Goal: Task Accomplishment & Management: Use online tool/utility

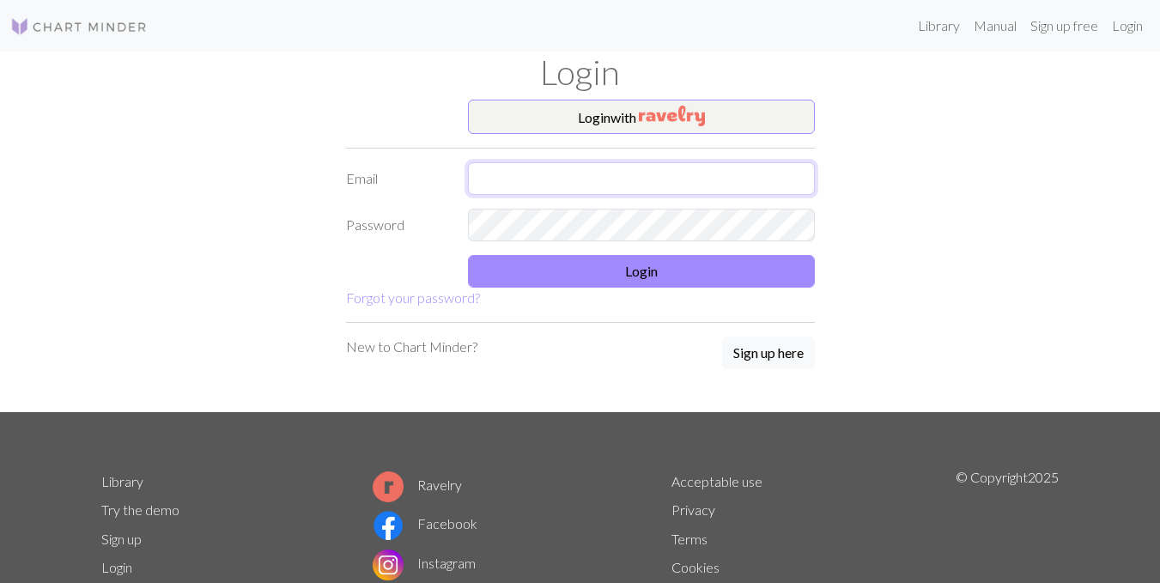
click at [517, 183] on input "text" at bounding box center [641, 178] width 347 height 33
type input "[EMAIL_ADDRESS][DOMAIN_NAME]"
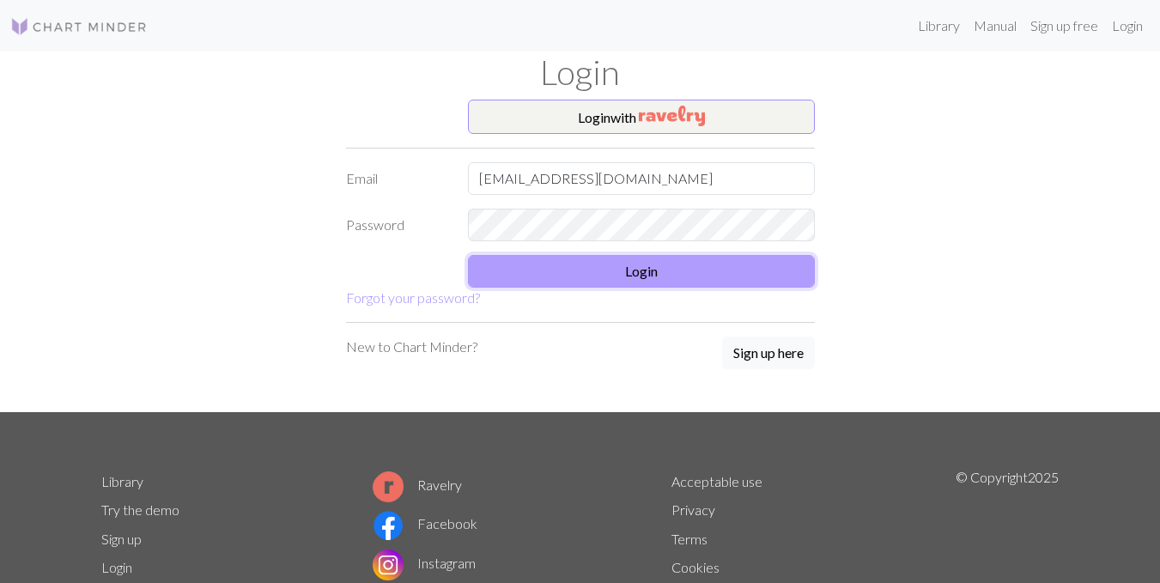
click at [641, 266] on button "Login" at bounding box center [641, 271] width 347 height 33
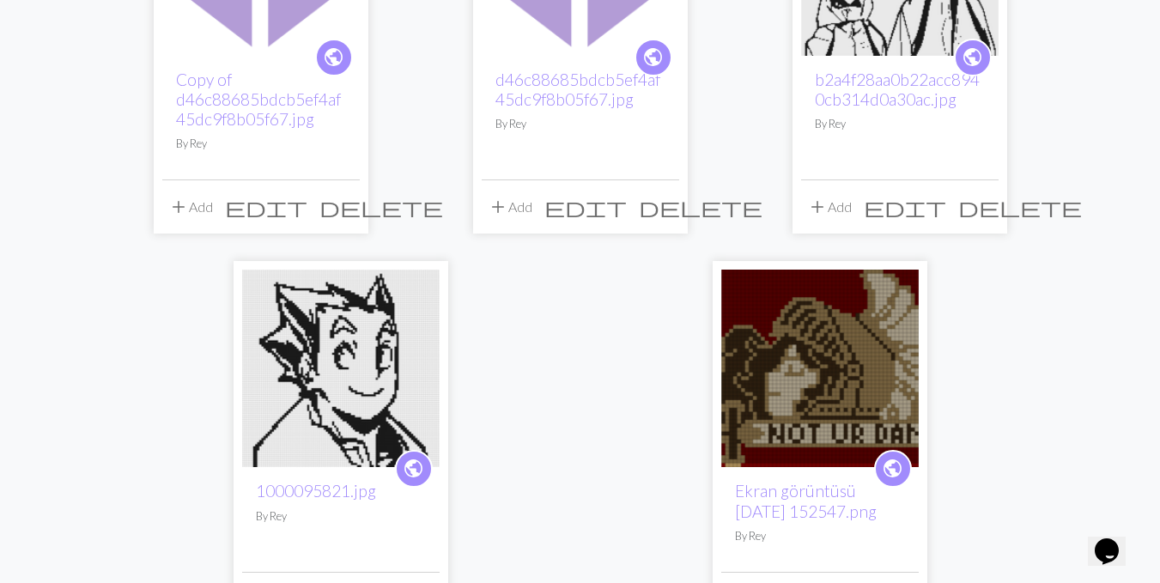
scroll to position [381, 0]
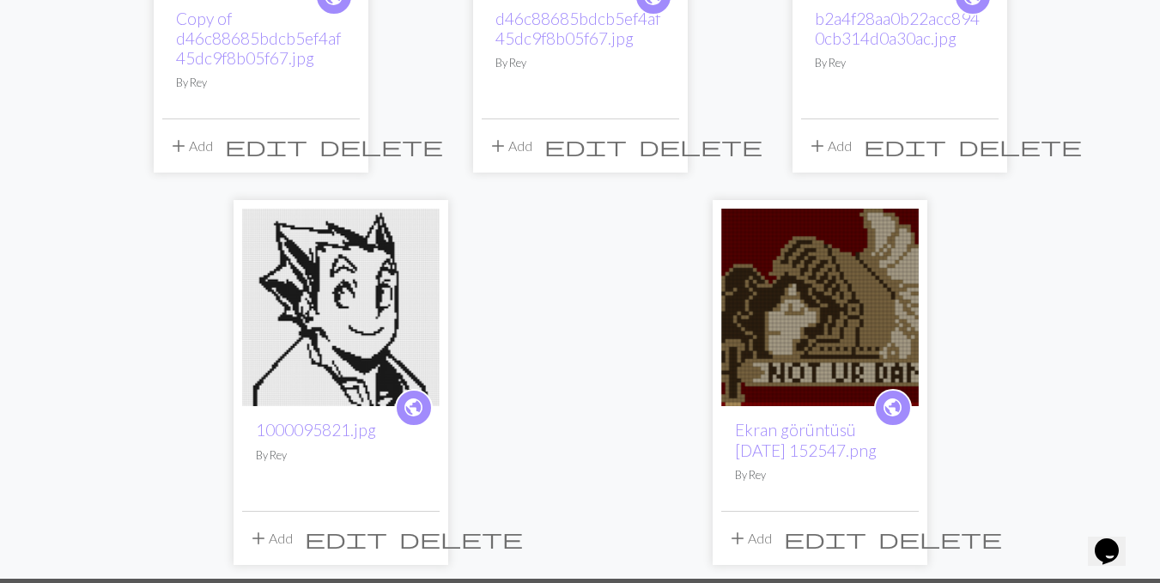
click at [814, 353] on img at bounding box center [821, 308] width 198 height 198
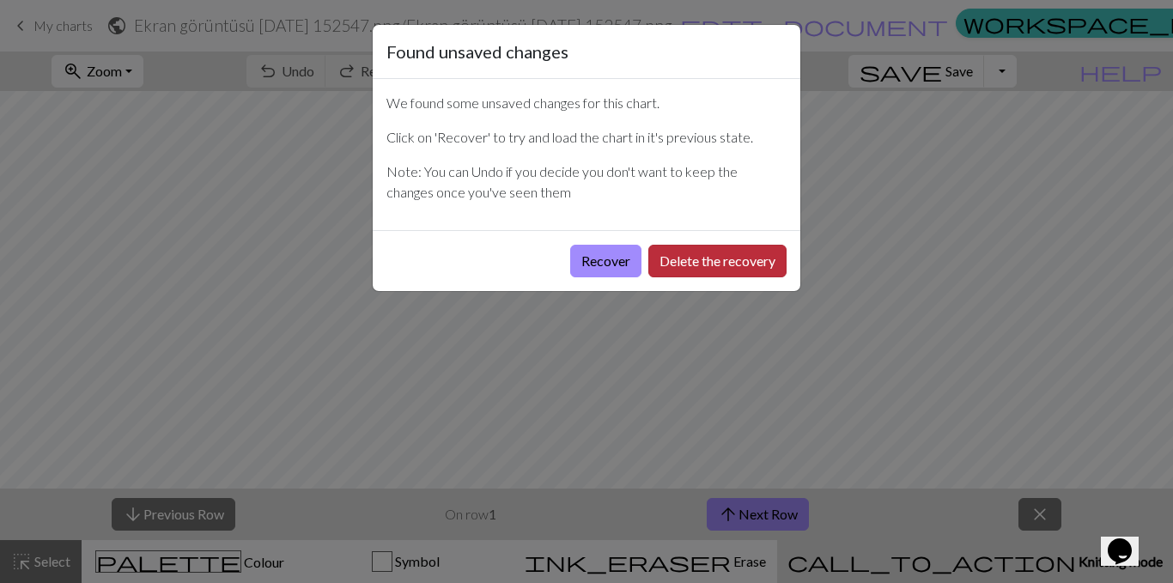
click at [669, 262] on button "Delete the recovery" at bounding box center [718, 261] width 138 height 33
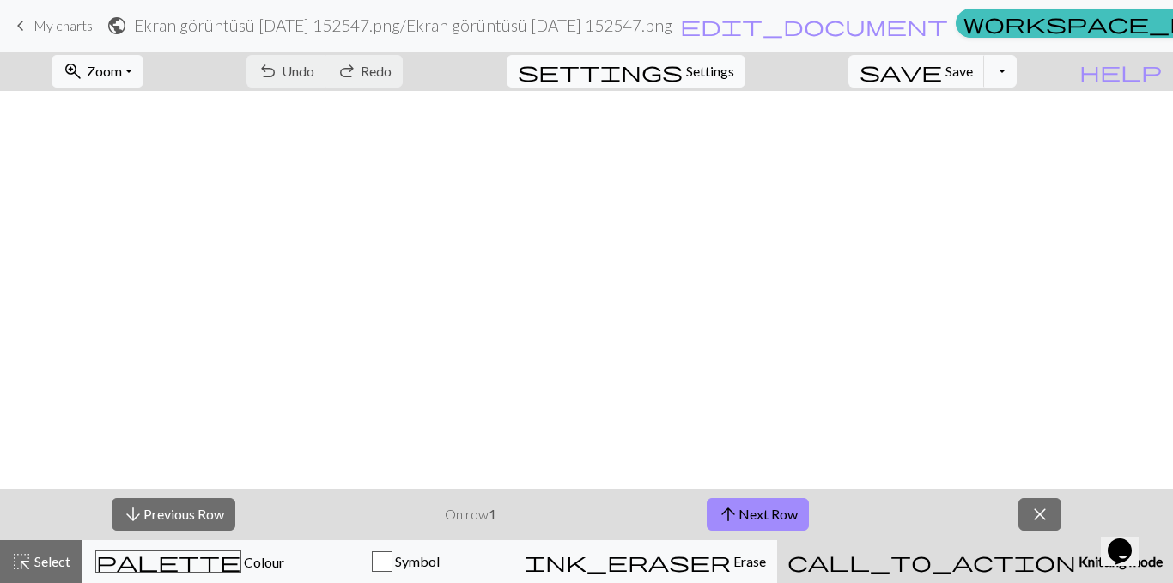
scroll to position [0, 463]
click at [683, 72] on span "settings" at bounding box center [600, 71] width 165 height 24
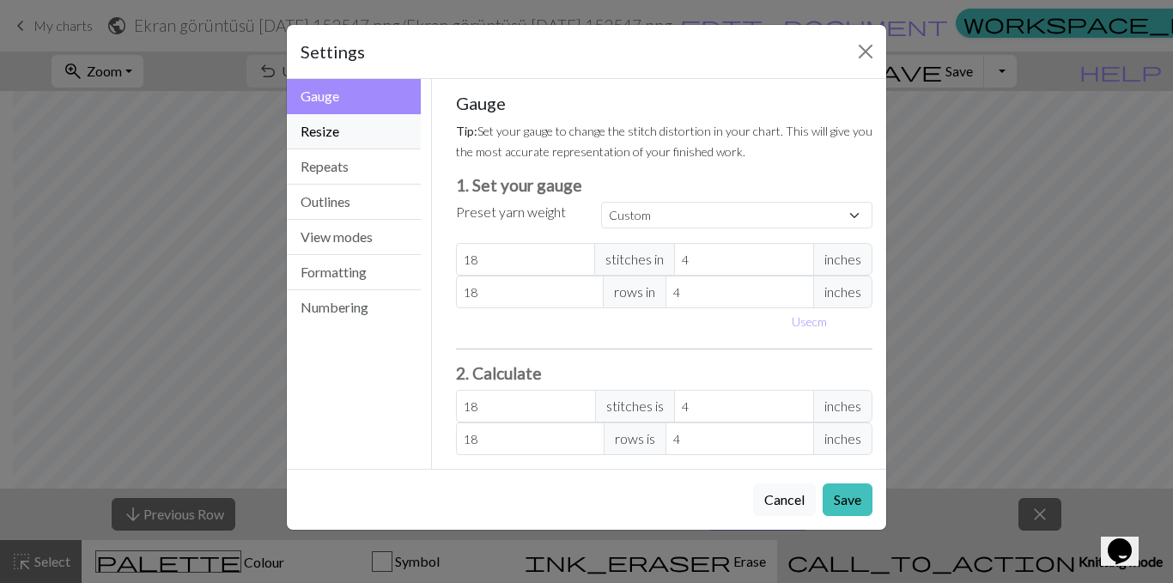
click at [370, 132] on button "Resize" at bounding box center [354, 131] width 134 height 35
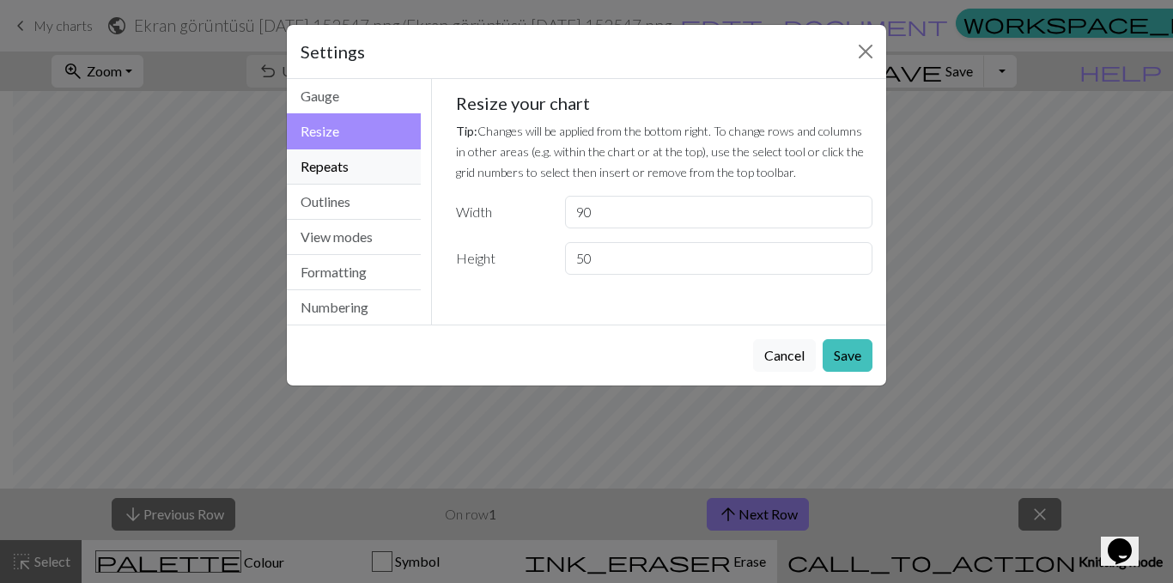
click at [409, 177] on button "Repeats" at bounding box center [354, 166] width 134 height 35
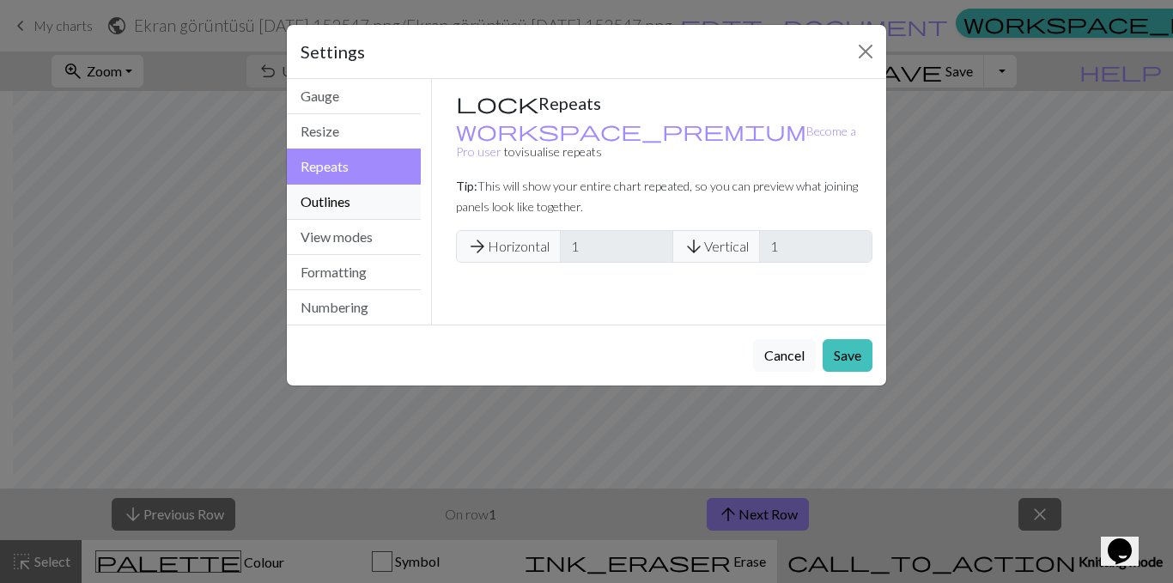
click at [371, 196] on button "Outlines" at bounding box center [354, 202] width 134 height 35
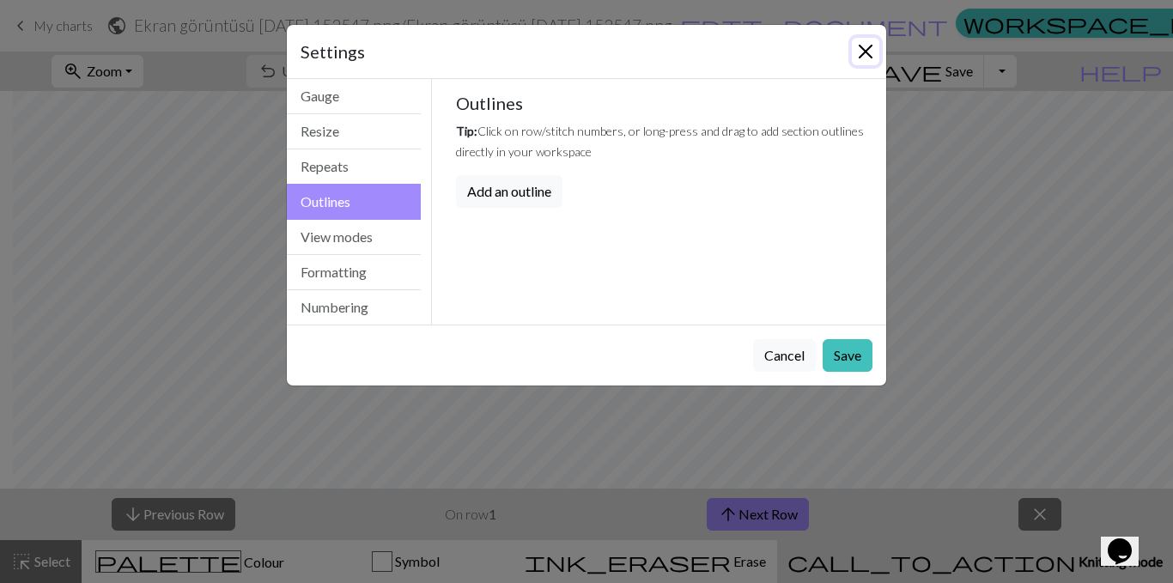
click at [861, 53] on button "Close" at bounding box center [865, 51] width 27 height 27
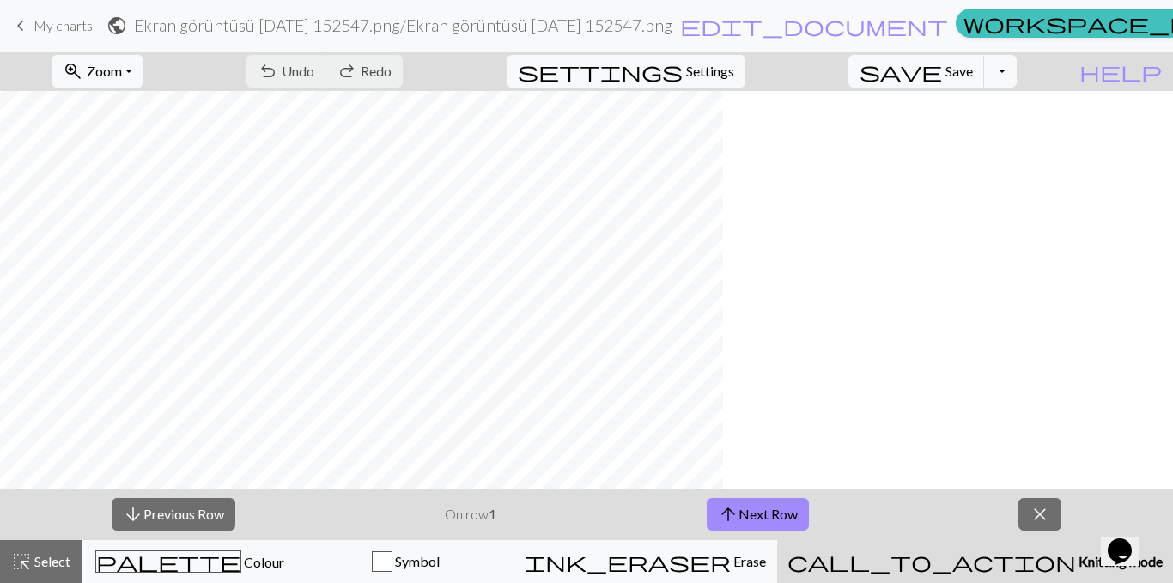
scroll to position [0, 0]
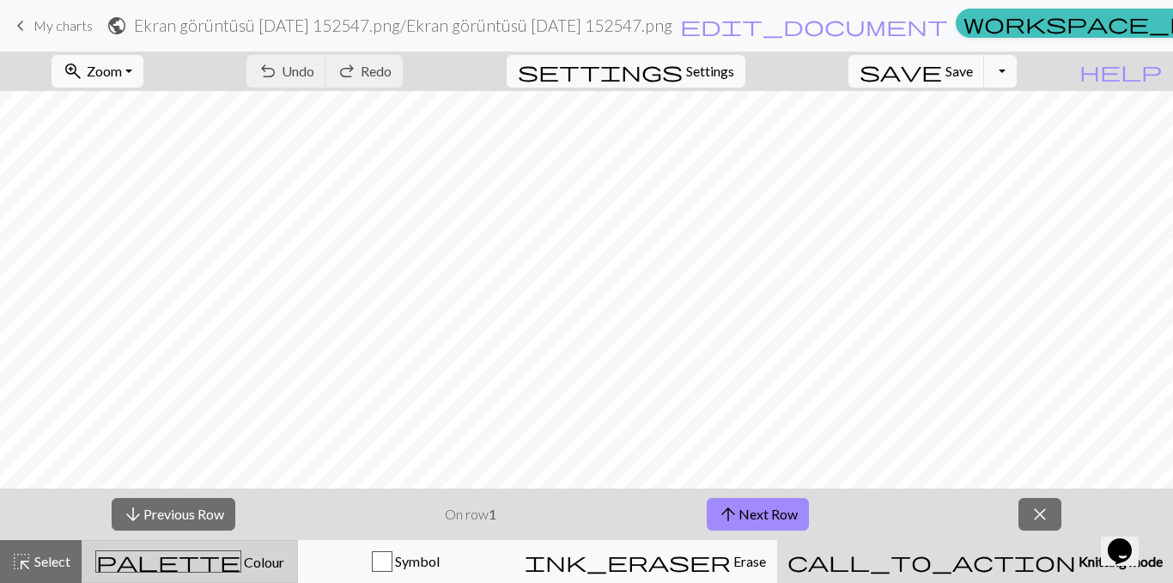
click at [207, 421] on span "palette" at bounding box center [168, 562] width 144 height 24
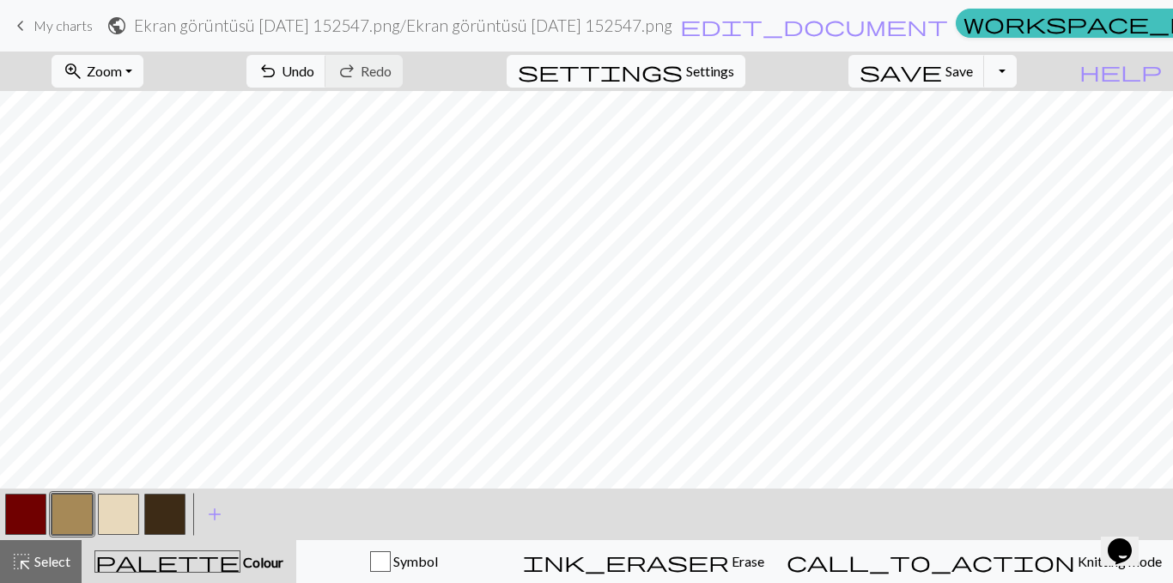
click at [674, 71] on button "settings Settings" at bounding box center [626, 71] width 239 height 33
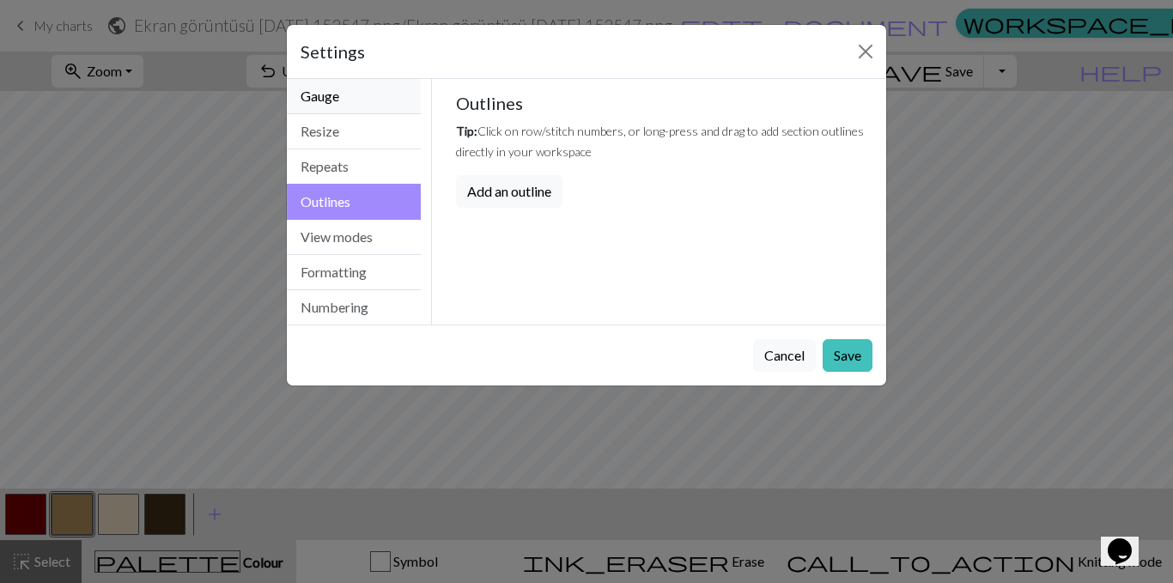
click at [315, 91] on button "Gauge" at bounding box center [354, 96] width 134 height 35
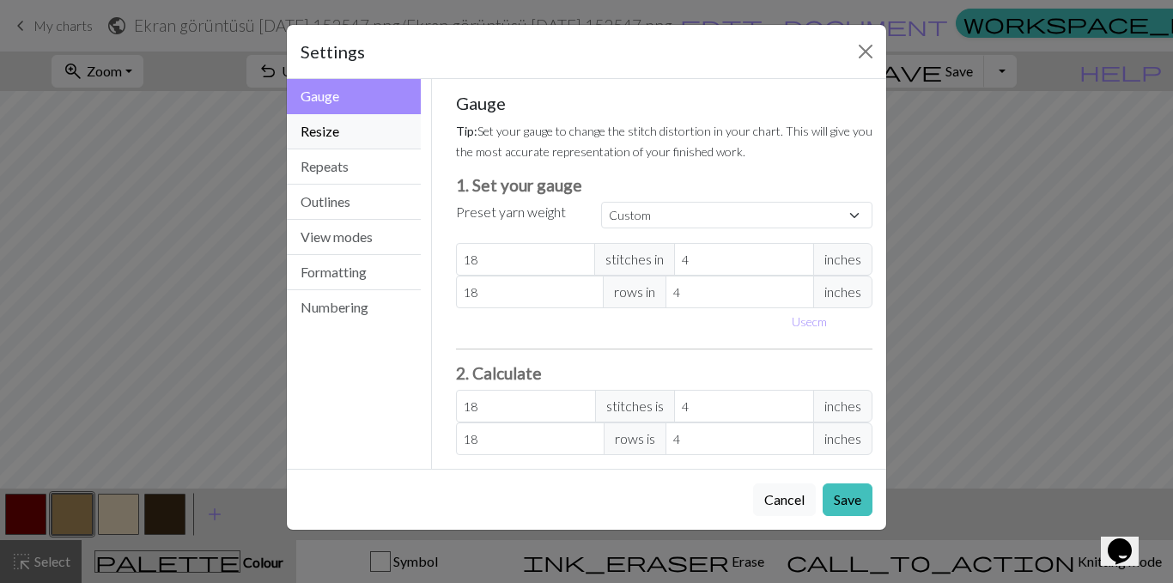
click at [316, 119] on button "Resize" at bounding box center [354, 131] width 134 height 35
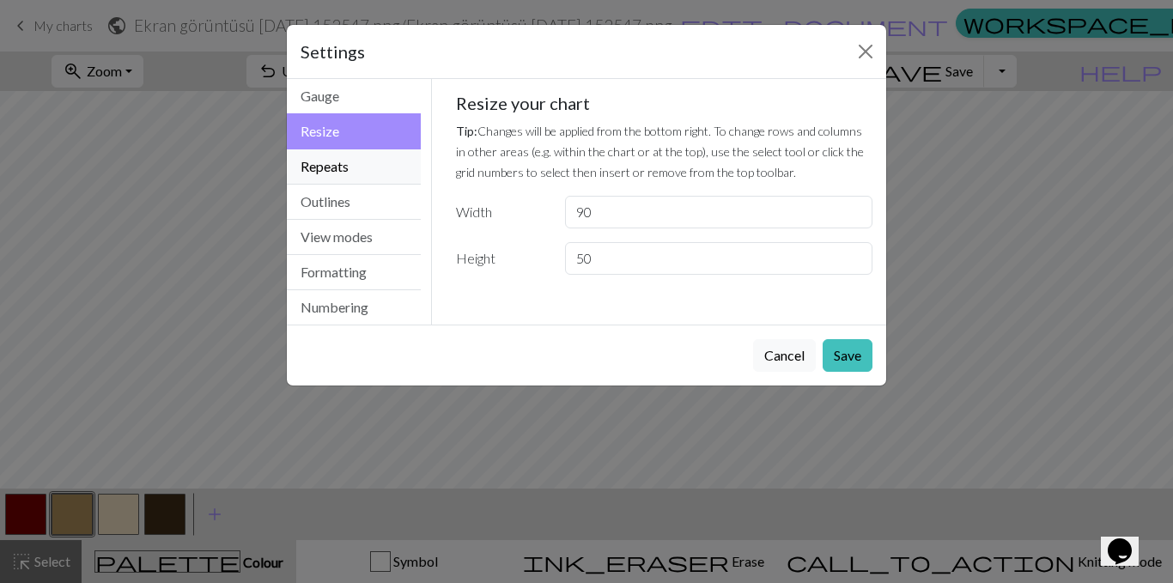
click at [314, 165] on button "Repeats" at bounding box center [354, 166] width 134 height 35
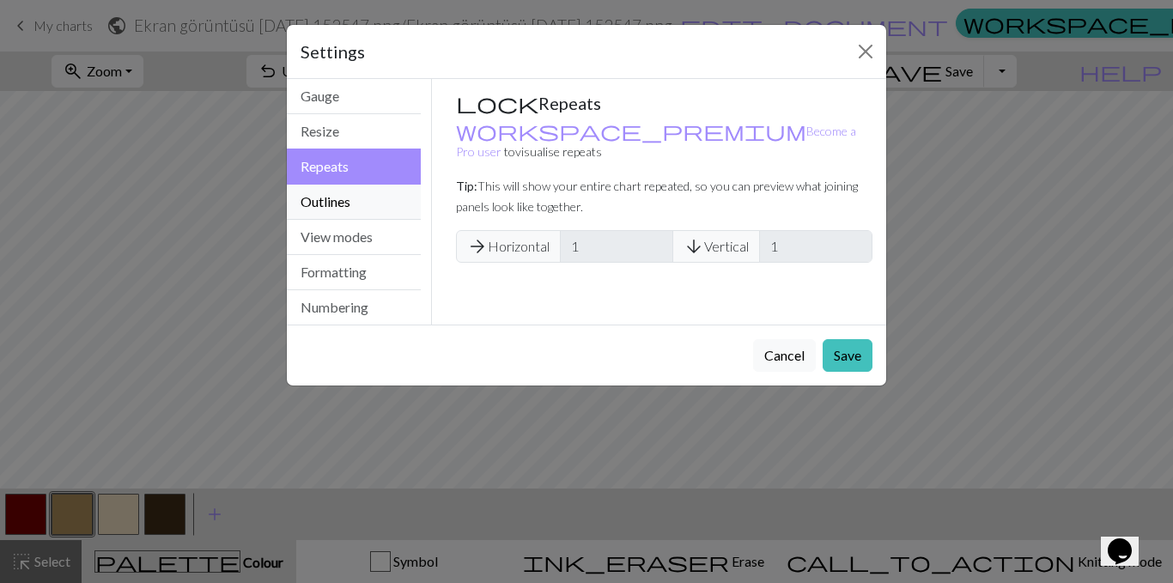
click at [327, 196] on button "Outlines" at bounding box center [354, 202] width 134 height 35
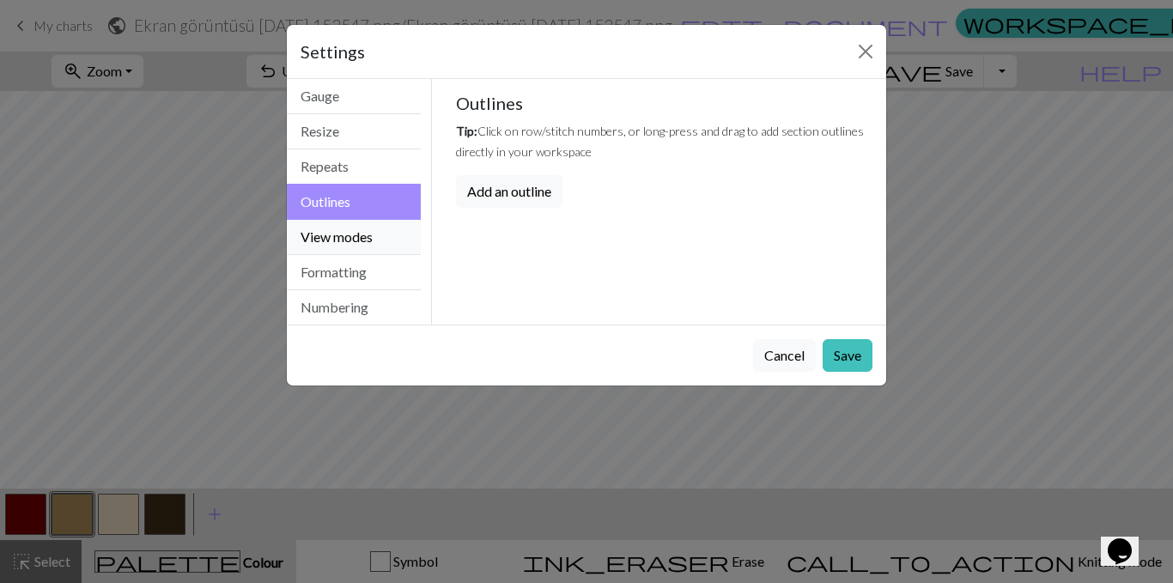
click at [338, 231] on button "View modes" at bounding box center [354, 237] width 134 height 35
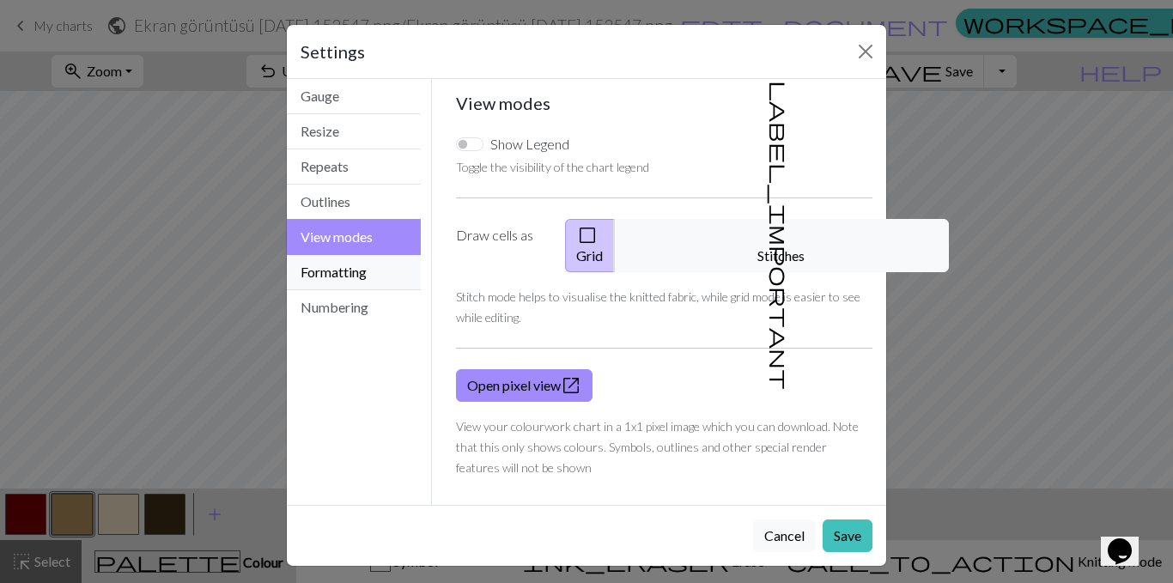
click at [346, 271] on button "Formatting" at bounding box center [354, 272] width 134 height 35
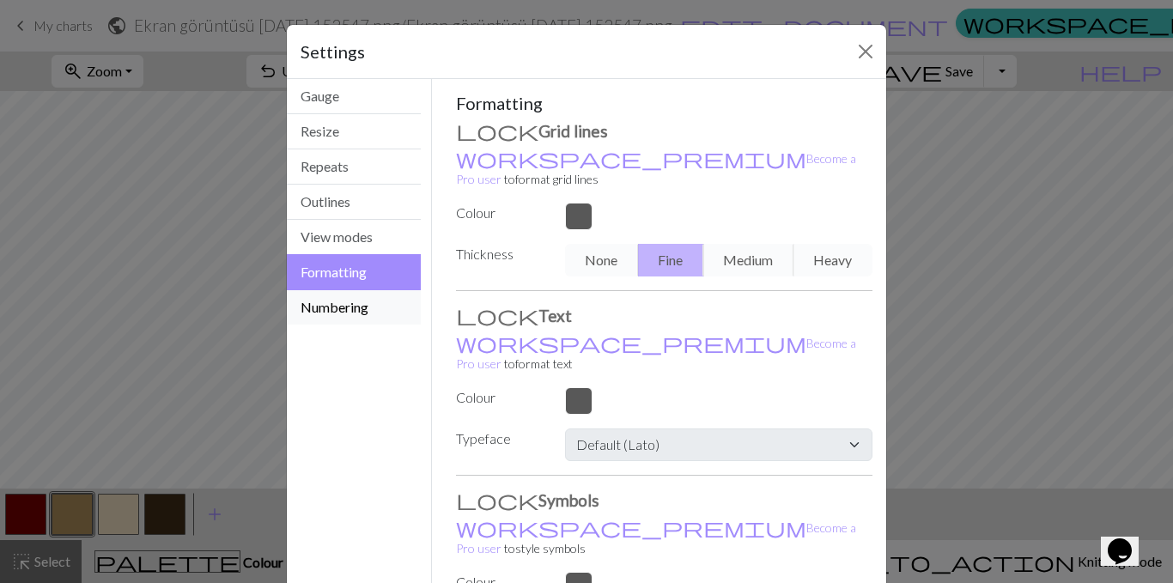
click at [338, 303] on button "Numbering" at bounding box center [354, 307] width 134 height 34
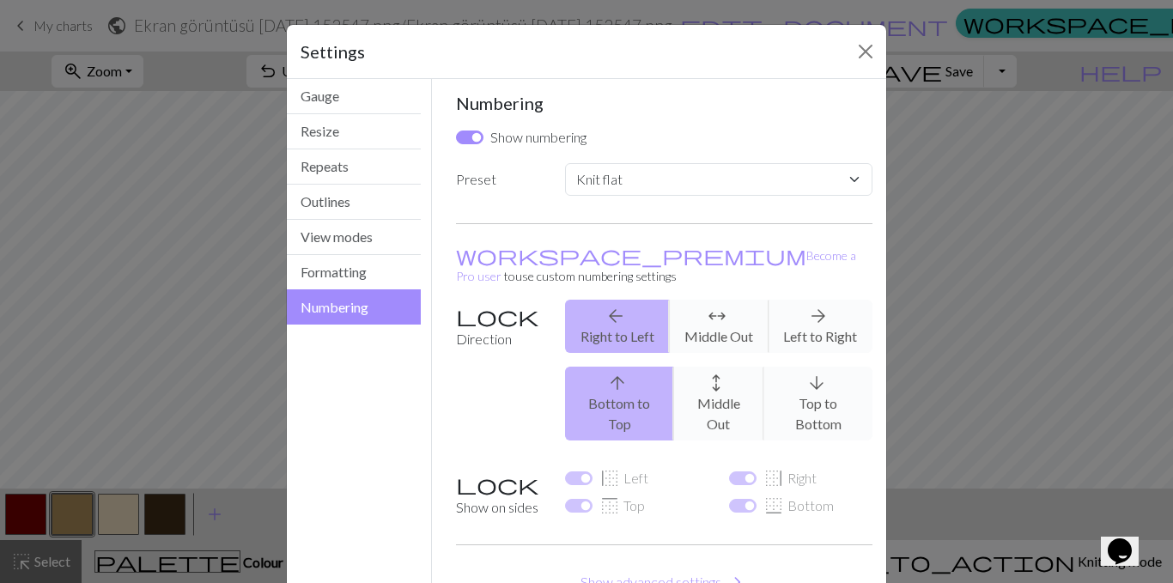
click at [864, 21] on div "Settings Numbering Gauge Resize Repeats Outlines View modes Formatting Numberin…" at bounding box center [586, 291] width 1173 height 583
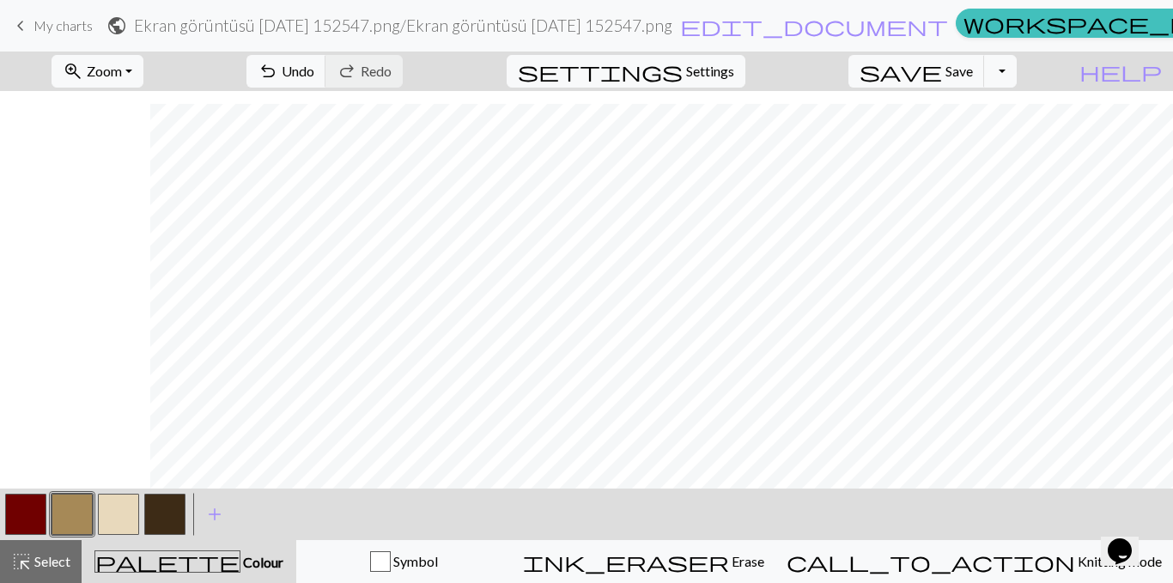
scroll to position [551, 447]
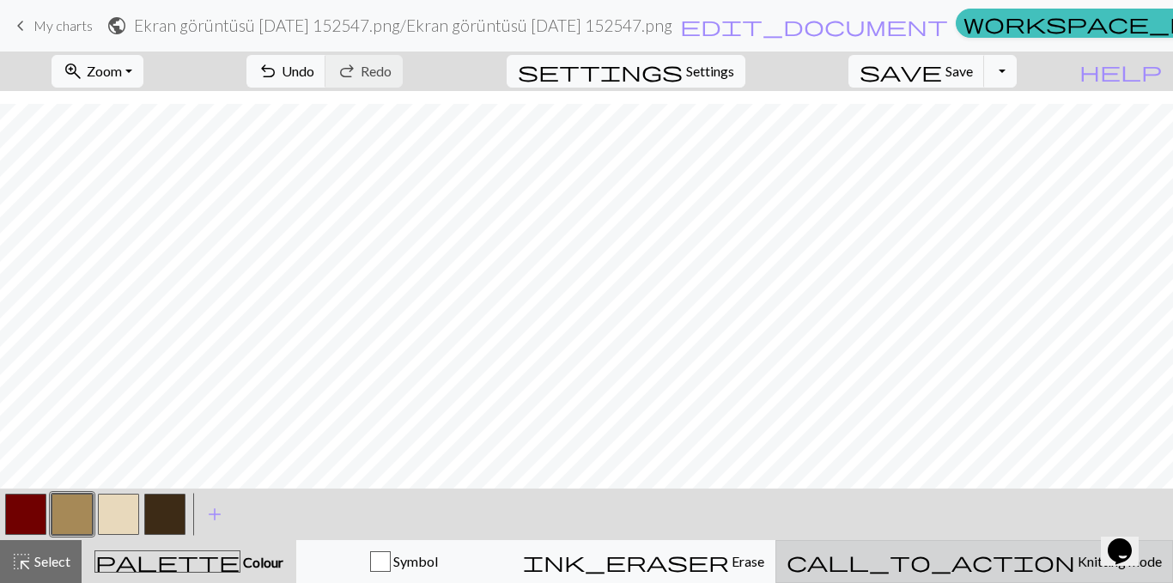
click at [941, 421] on span "call_to_action" at bounding box center [931, 562] width 289 height 24
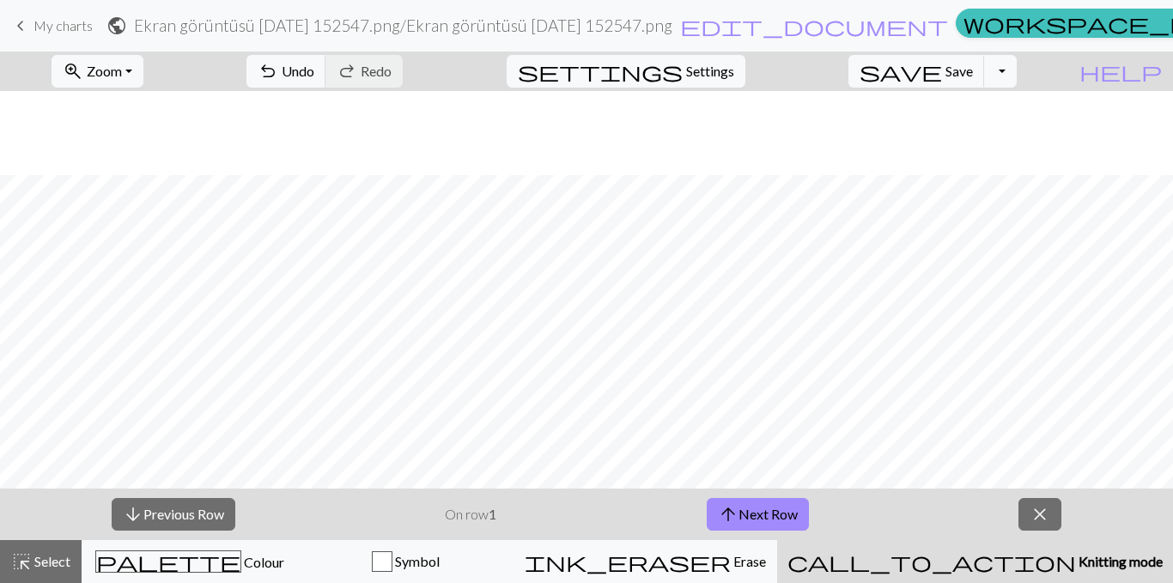
scroll to position [551, 0]
click at [122, 73] on span "Zoom" at bounding box center [104, 71] width 35 height 16
click at [149, 113] on button "Fit all" at bounding box center [120, 108] width 136 height 27
click at [122, 68] on span "Zoom" at bounding box center [104, 71] width 35 height 16
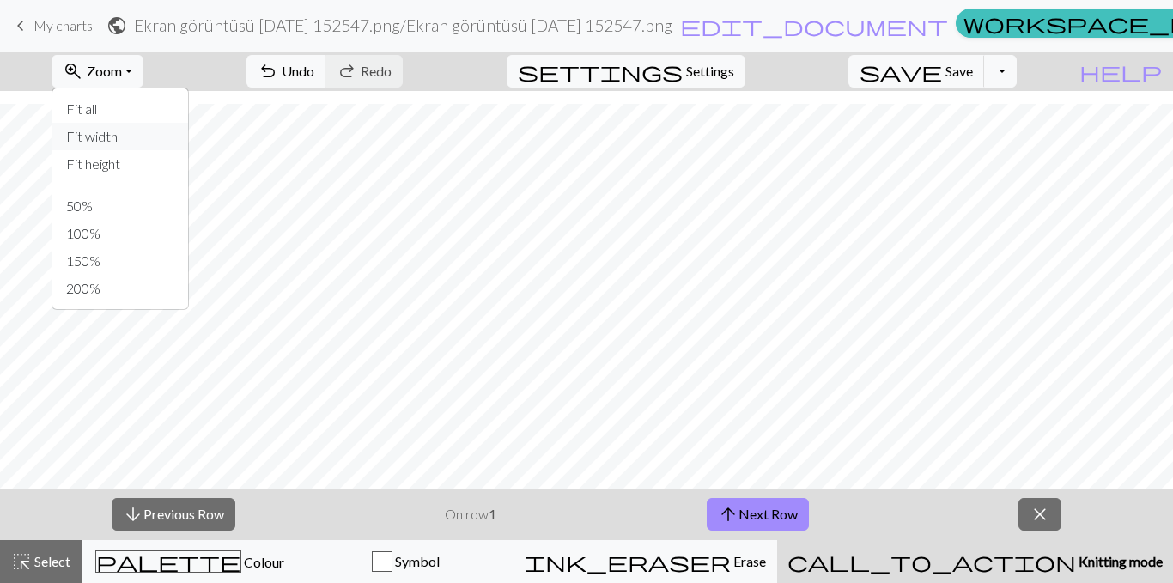
click at [143, 138] on button "Fit width" at bounding box center [120, 136] width 136 height 27
click at [139, 58] on button "zoom_in Zoom Zoom" at bounding box center [98, 71] width 92 height 33
click at [167, 165] on button "Fit height" at bounding box center [120, 163] width 136 height 27
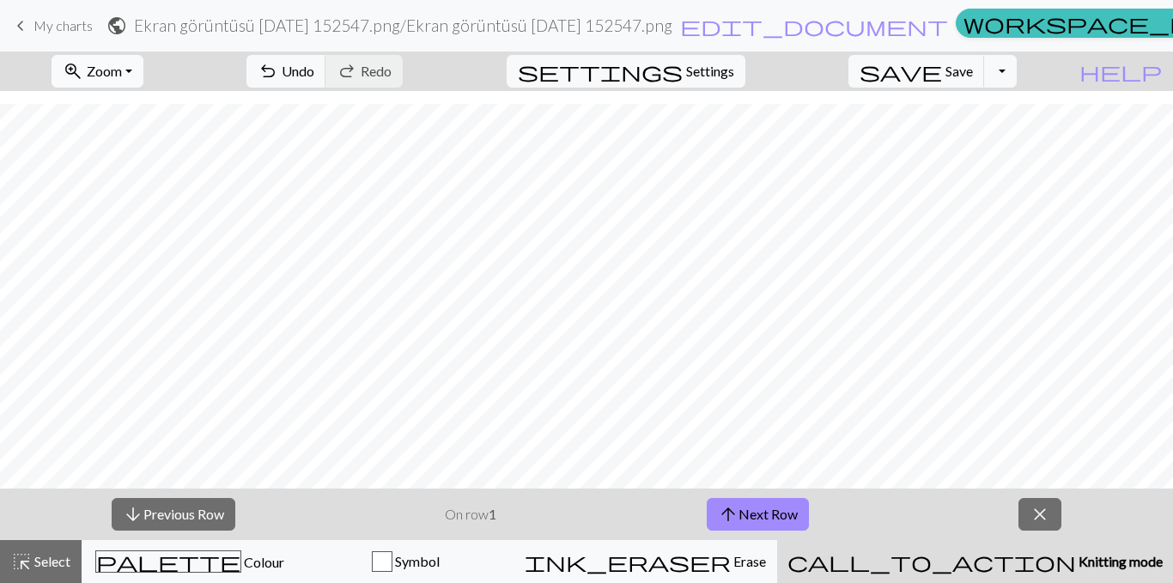
click at [117, 77] on button "zoom_in Zoom Zoom" at bounding box center [98, 71] width 92 height 33
click at [141, 165] on button "Fit height" at bounding box center [120, 163] width 136 height 27
click at [122, 70] on span "Zoom" at bounding box center [104, 71] width 35 height 16
click at [150, 113] on button "Fit all" at bounding box center [120, 108] width 136 height 27
click at [122, 67] on span "Zoom" at bounding box center [104, 71] width 35 height 16
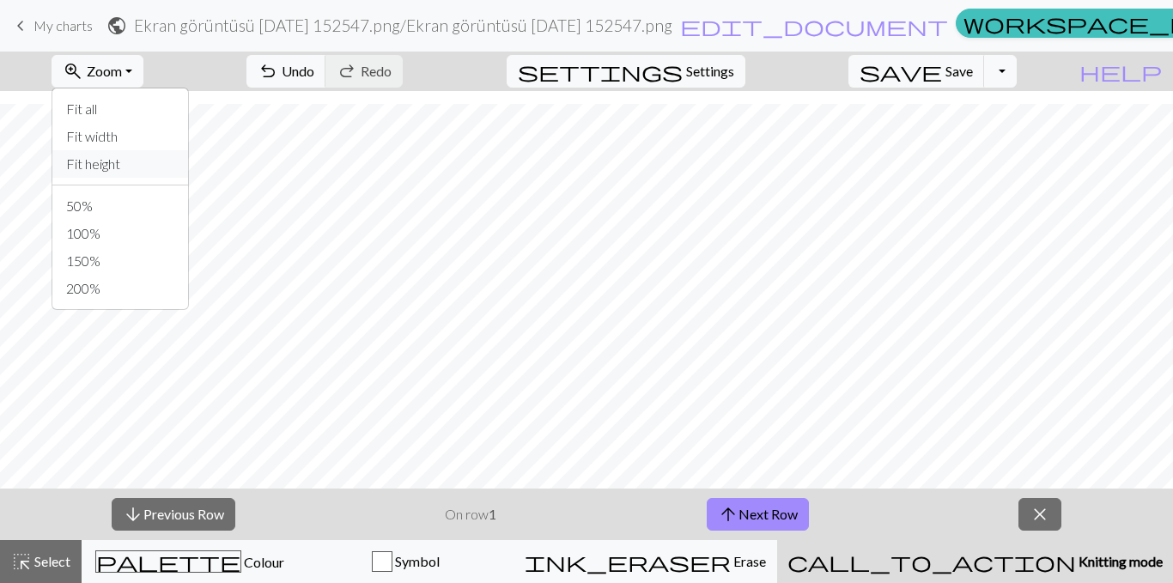
click at [142, 170] on button "Fit height" at bounding box center [120, 163] width 136 height 27
click at [122, 76] on span "Zoom" at bounding box center [104, 71] width 35 height 16
click at [140, 137] on button "Fit width" at bounding box center [120, 136] width 136 height 27
click at [143, 75] on button "zoom_in Zoom Zoom" at bounding box center [98, 71] width 92 height 33
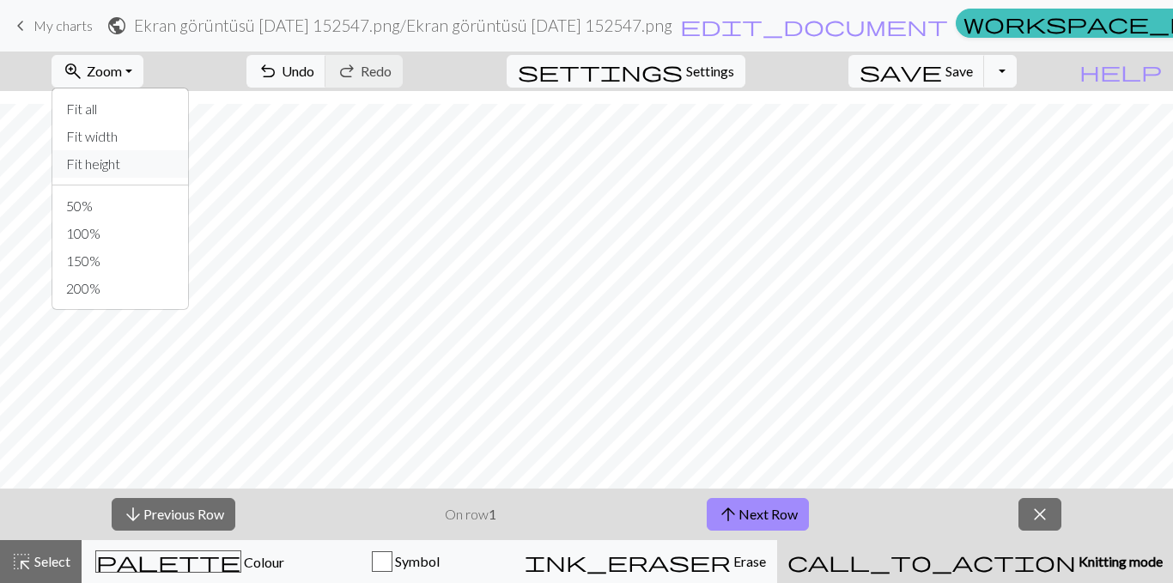
click at [155, 166] on button "Fit height" at bounding box center [120, 163] width 136 height 27
click at [143, 68] on button "zoom_in Zoom Zoom" at bounding box center [98, 71] width 92 height 33
click at [147, 228] on button "100%" at bounding box center [120, 233] width 136 height 27
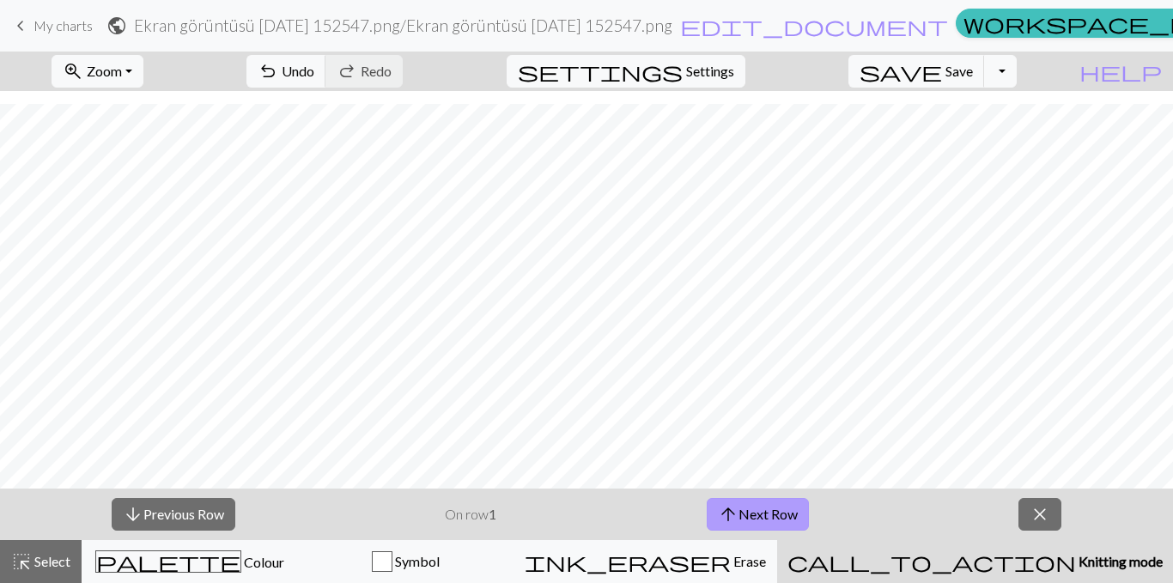
click at [748, 421] on button "arrow_upward Next Row" at bounding box center [758, 514] width 102 height 33
click at [737, 421] on span "arrow_upward" at bounding box center [728, 514] width 21 height 24
click at [758, 421] on button "arrow_upward Next Row" at bounding box center [758, 514] width 102 height 33
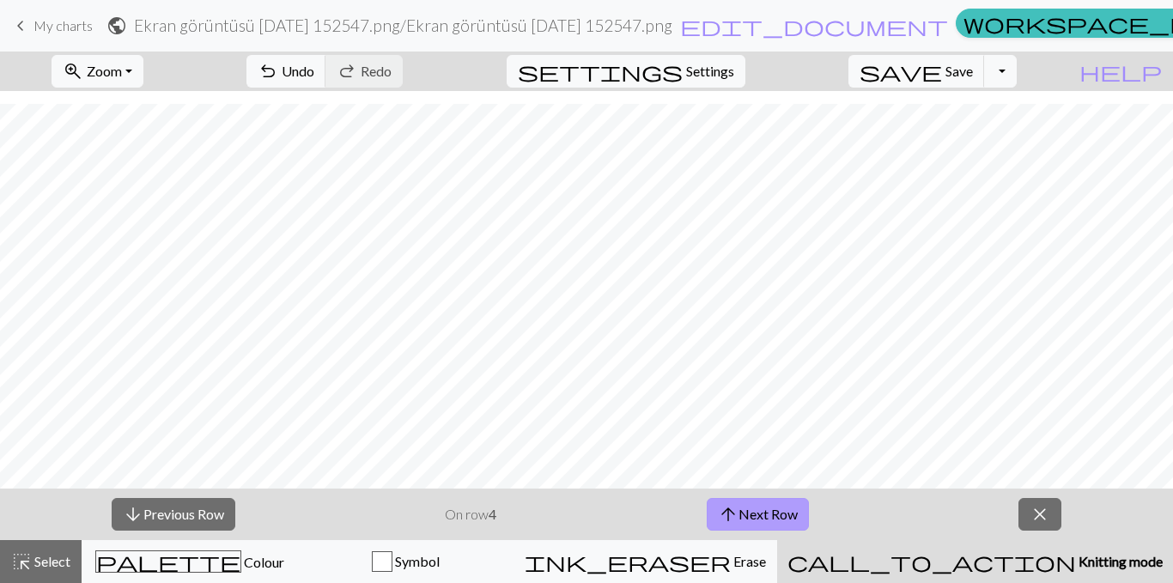
click at [765, 421] on button "arrow_upward Next Row" at bounding box center [758, 514] width 102 height 33
click at [809, 421] on button "arrow_upward Next Row" at bounding box center [758, 514] width 102 height 33
click at [733, 421] on span "arrow_upward" at bounding box center [728, 514] width 21 height 24
click at [131, 421] on span "arrow_downward" at bounding box center [133, 514] width 21 height 24
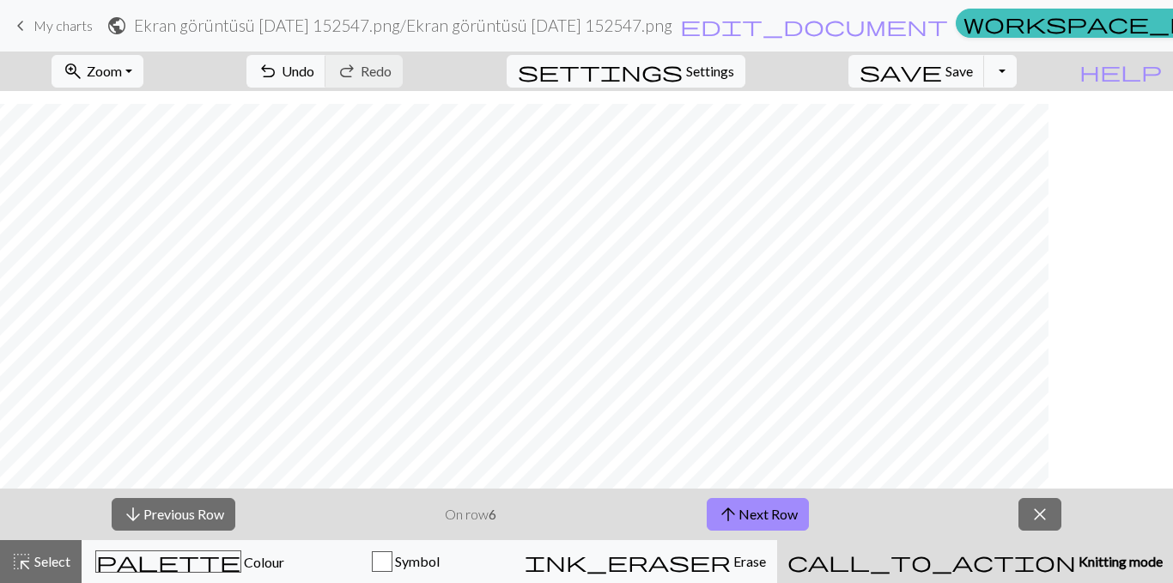
scroll to position [551, 463]
click at [750, 421] on button "arrow_upward Next Row" at bounding box center [758, 514] width 102 height 33
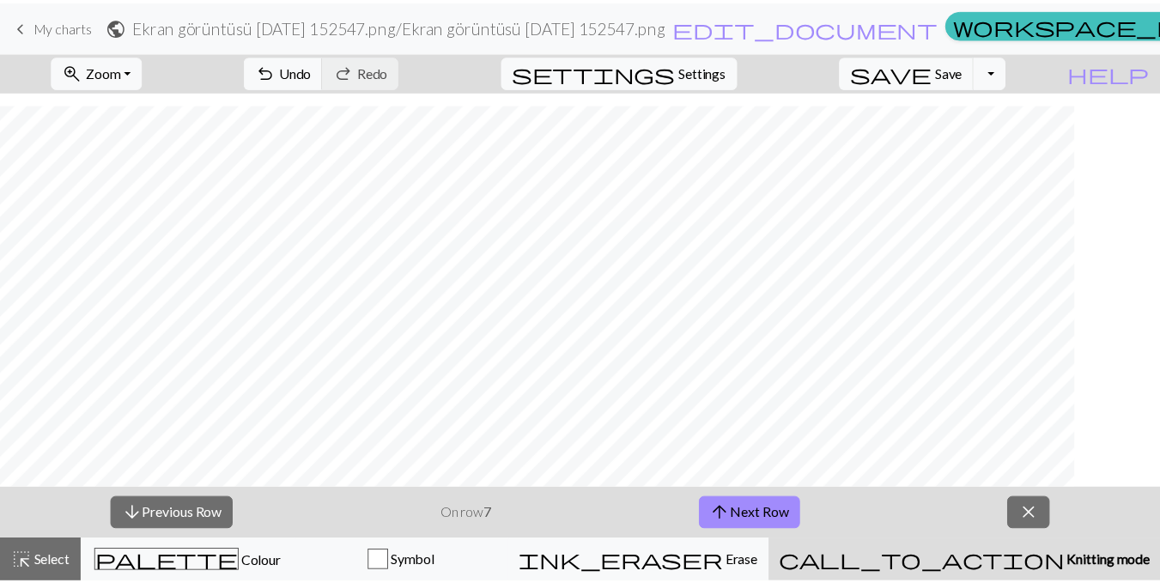
scroll to position [551, 0]
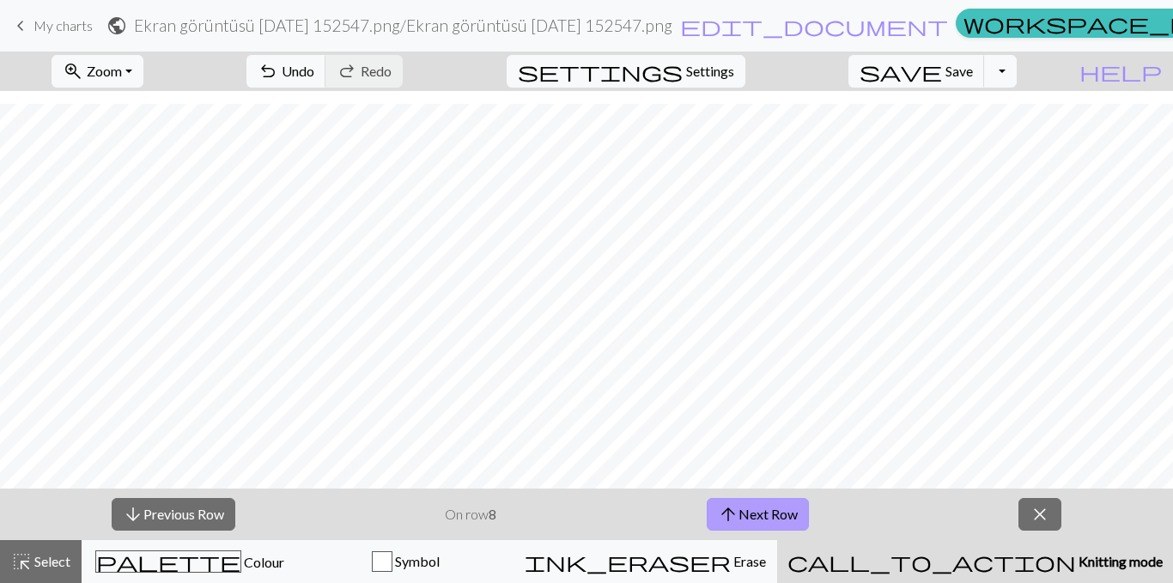
click at [717, 421] on button "arrow_upward Next Row" at bounding box center [758, 514] width 102 height 33
click at [139, 421] on span "arrow_downward" at bounding box center [133, 514] width 21 height 24
click at [941, 73] on span "save" at bounding box center [901, 71] width 82 height 24
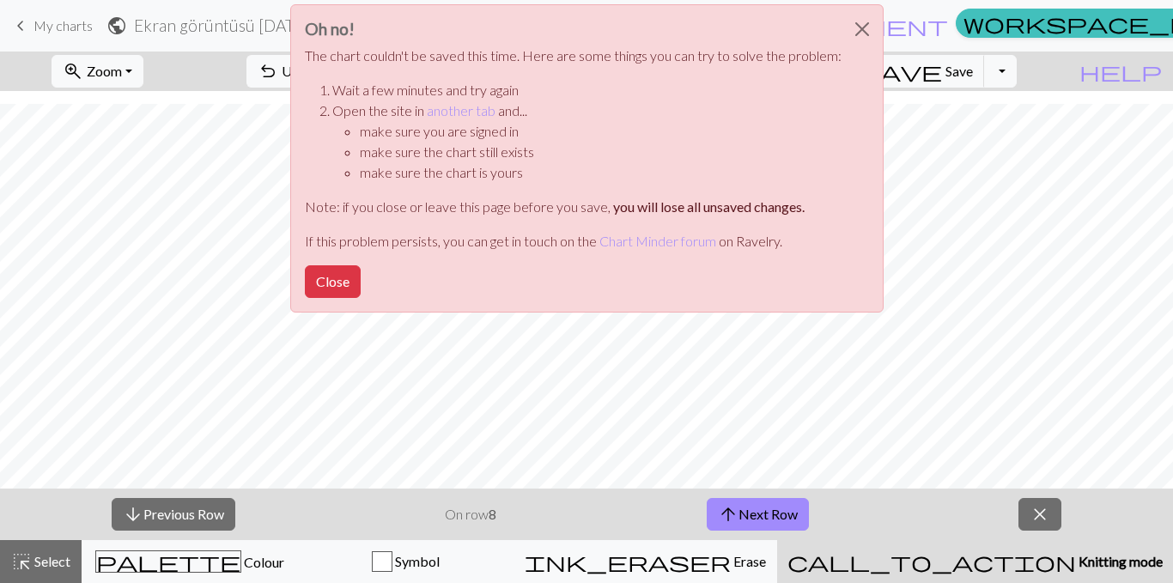
click at [941, 75] on div "Oh no! The chart couldn't be saved this time. Here are some things you can try …" at bounding box center [586, 163] width 1173 height 326
click at [344, 279] on button "Close" at bounding box center [333, 281] width 56 height 33
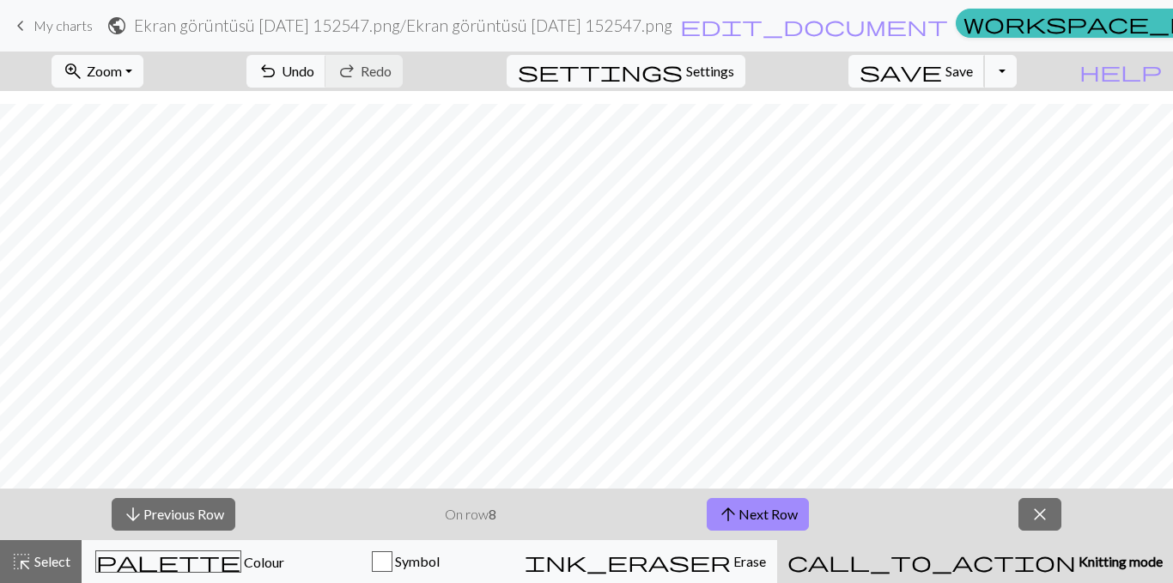
click at [941, 76] on span "save" at bounding box center [901, 71] width 82 height 24
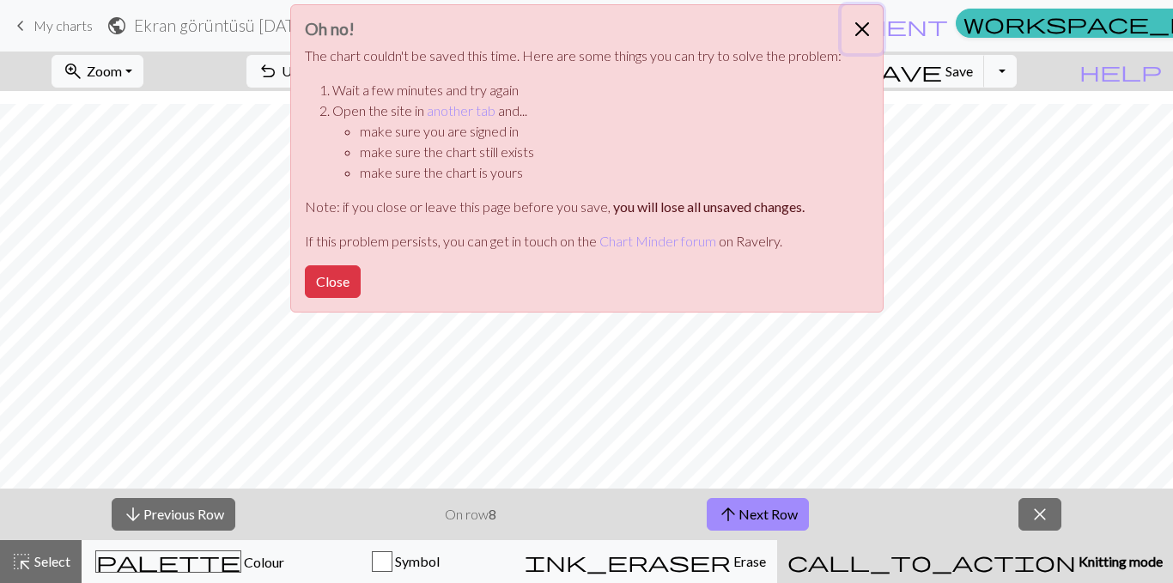
click at [863, 28] on button "Close" at bounding box center [862, 29] width 41 height 48
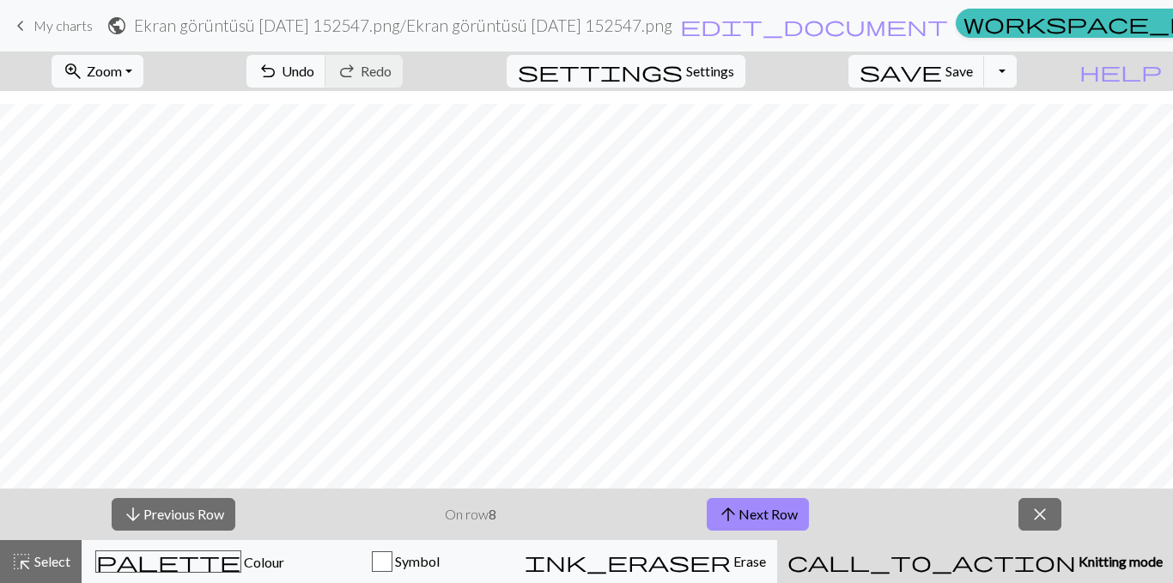
click at [27, 24] on span "keyboard_arrow_left" at bounding box center [20, 26] width 21 height 24
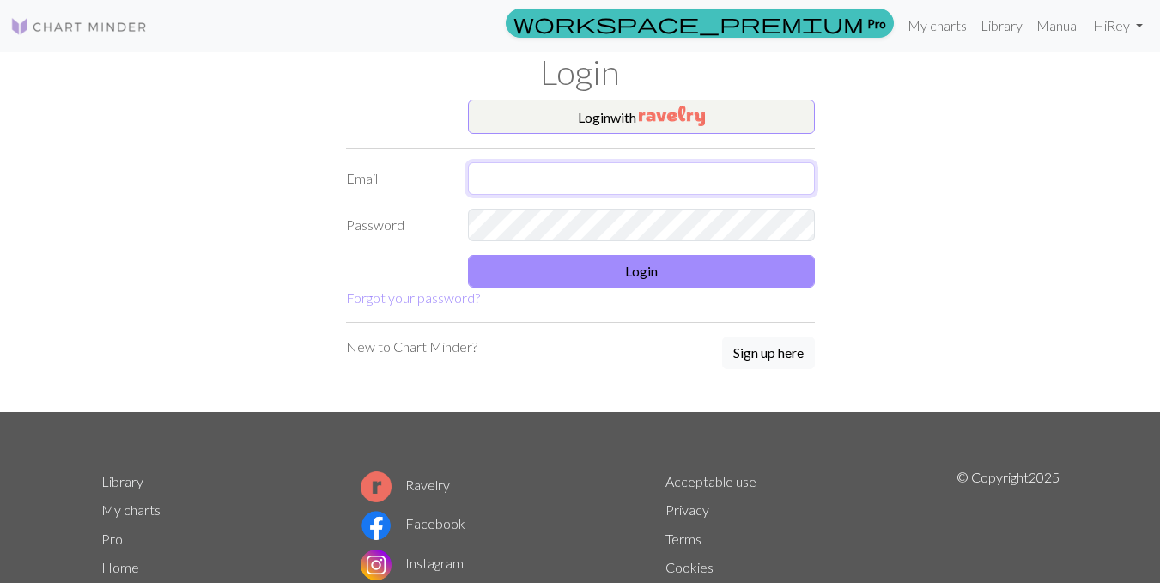
click at [584, 177] on input "text" at bounding box center [641, 178] width 347 height 33
type input "[EMAIL_ADDRESS][DOMAIN_NAME]"
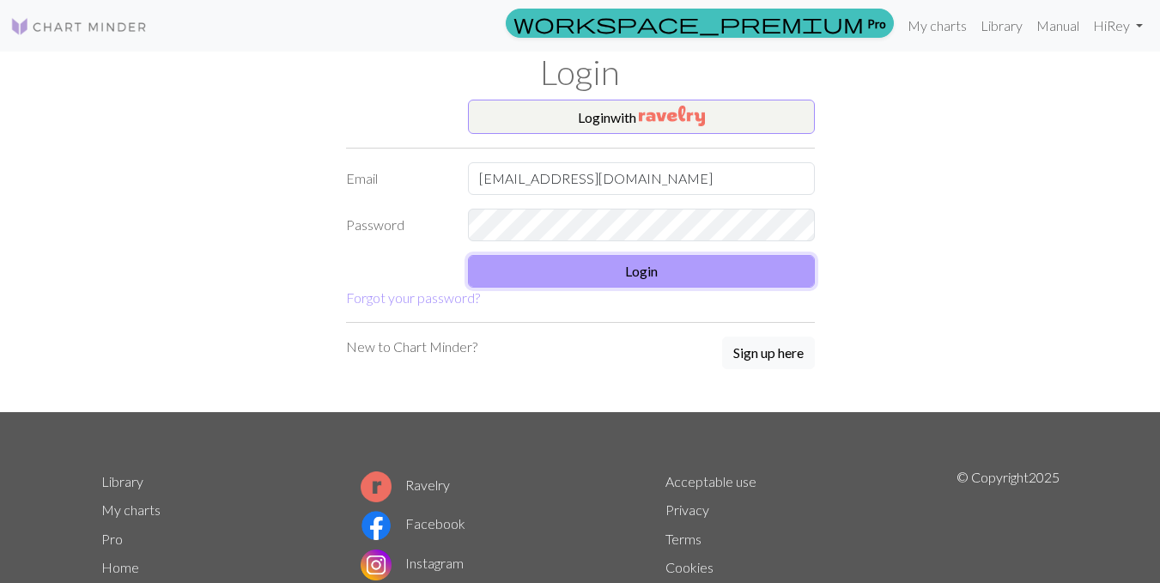
click at [619, 278] on button "Login" at bounding box center [641, 271] width 347 height 33
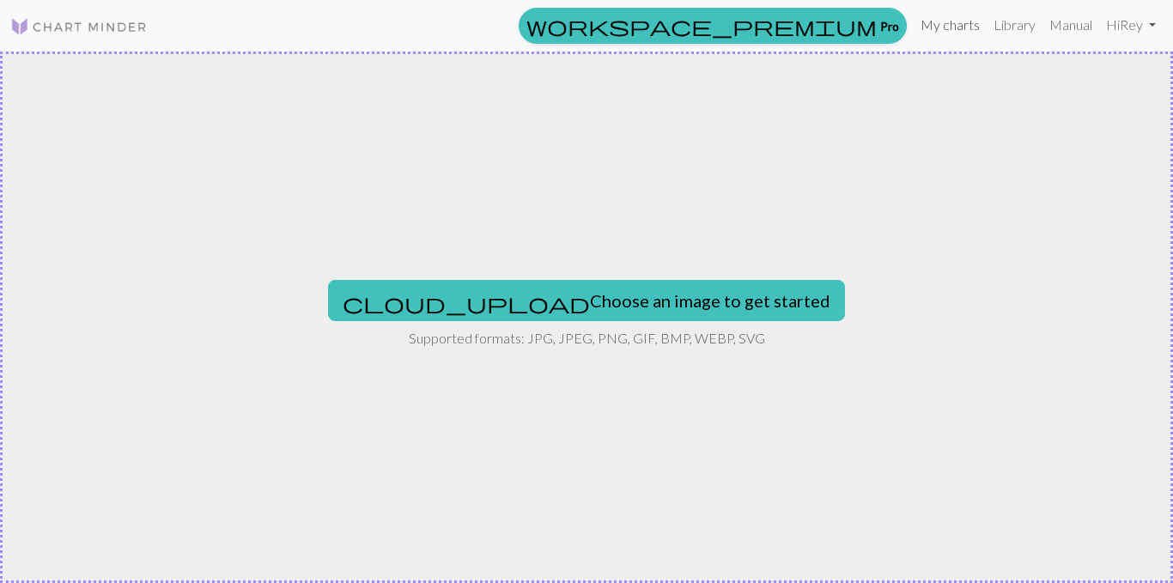
click at [949, 27] on link "My charts" at bounding box center [950, 25] width 73 height 34
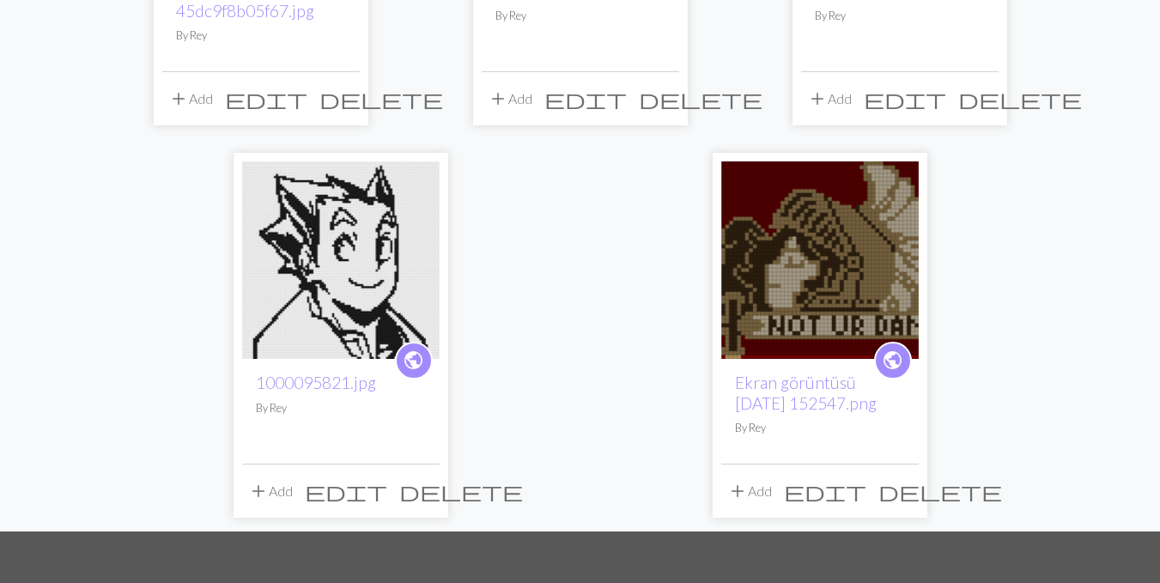
scroll to position [461, 0]
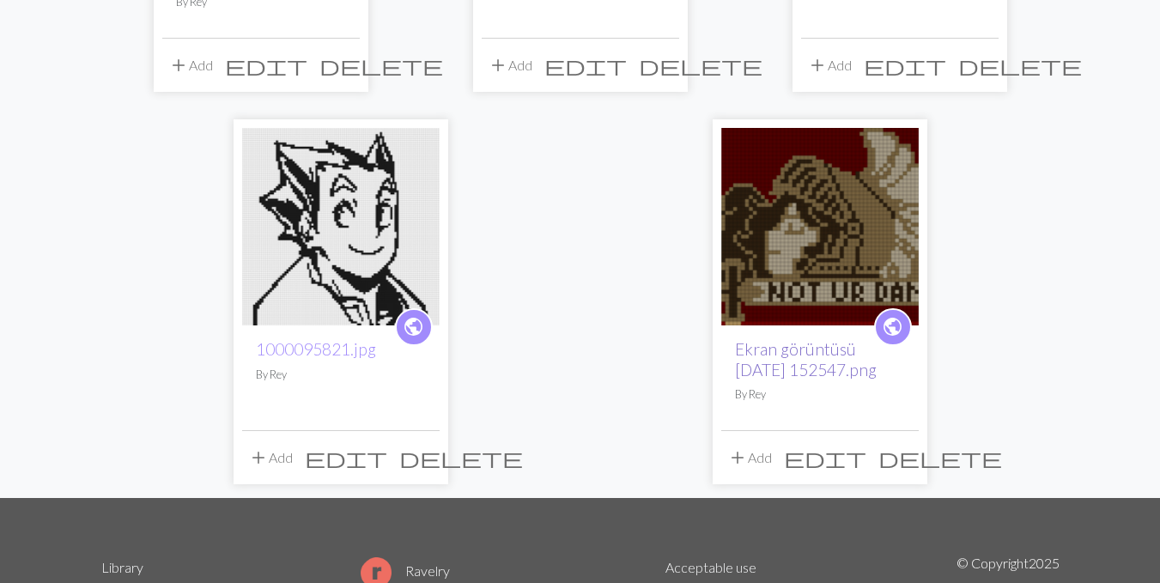
click at [784, 358] on link "Ekran görüntüsü [DATE] 152547.png" at bounding box center [806, 359] width 142 height 40
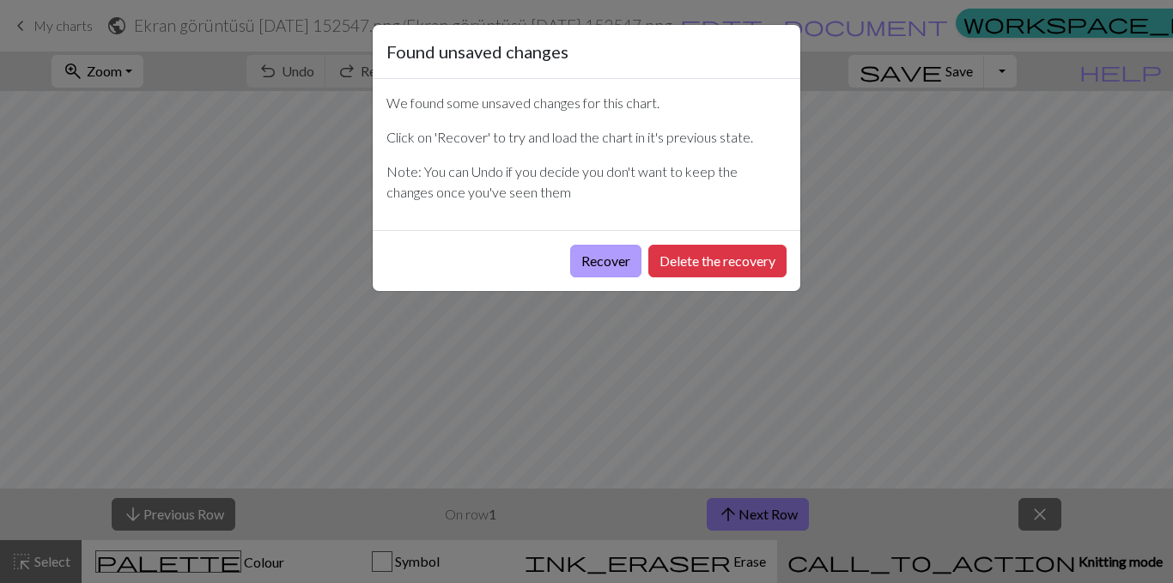
click at [593, 259] on button "Recover" at bounding box center [605, 261] width 71 height 33
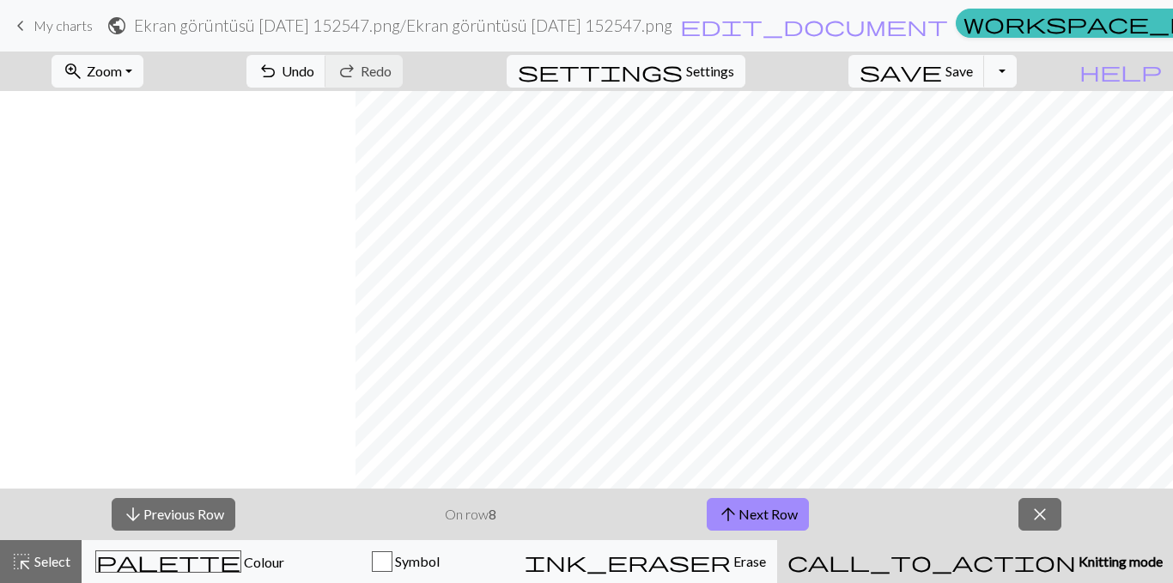
scroll to position [525, 534]
click at [781, 516] on button "arrow_upward Next Row" at bounding box center [758, 514] width 102 height 33
click at [749, 520] on button "arrow_upward Next Row" at bounding box center [758, 514] width 102 height 33
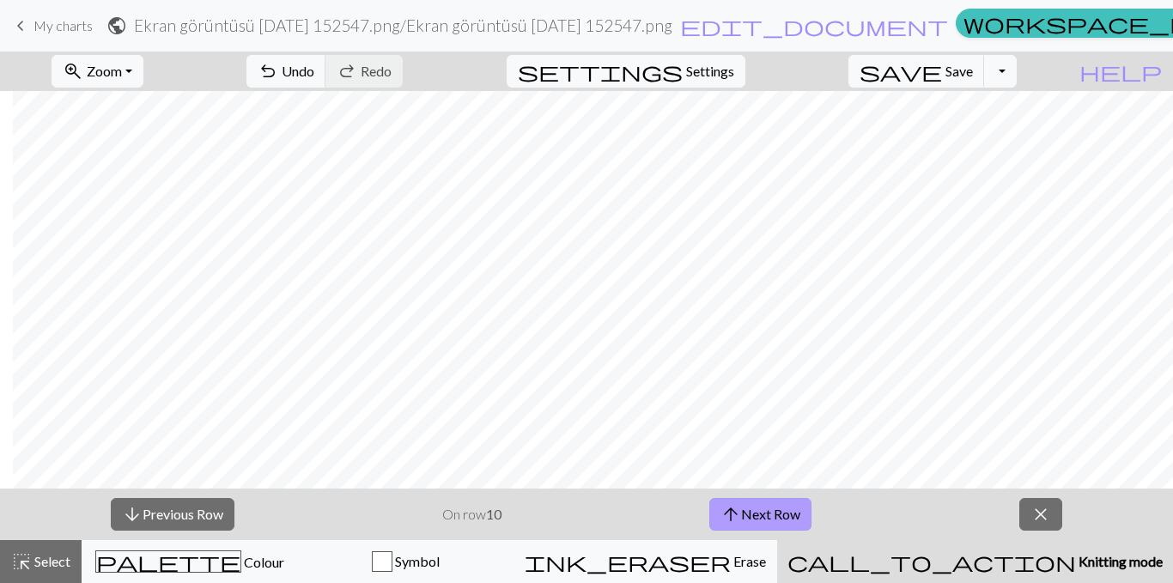
click at [770, 520] on button "arrow_upward Next Row" at bounding box center [761, 514] width 102 height 33
click at [801, 507] on button "arrow_upward Next Row" at bounding box center [761, 514] width 102 height 33
click at [942, 70] on span "save" at bounding box center [901, 71] width 82 height 24
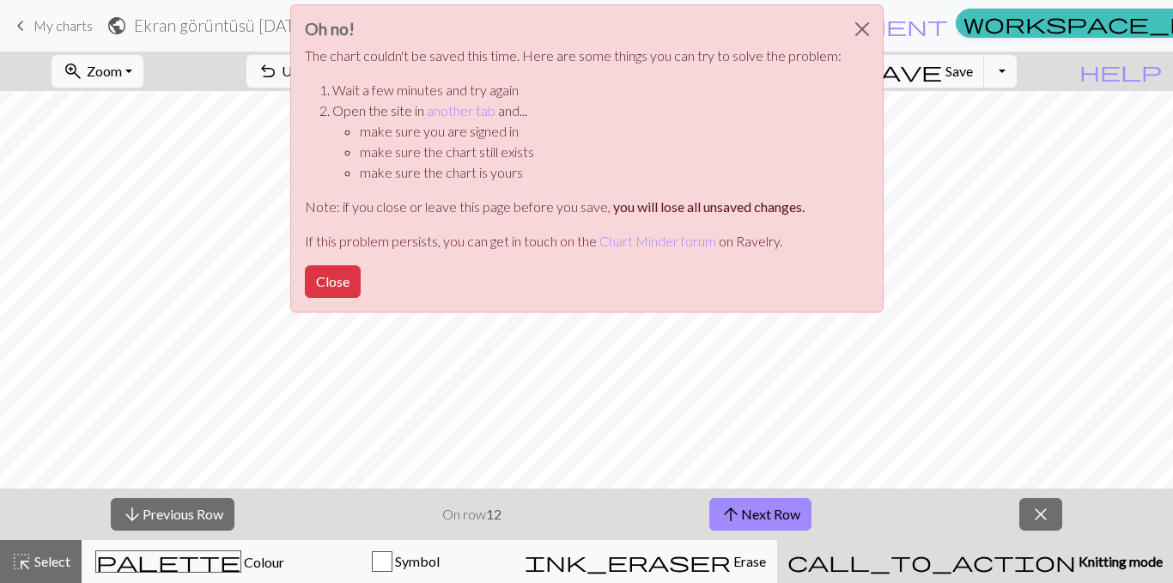
click at [349, 251] on p "If this problem persists, you can get in touch on the Chart Minder forum on Rav…" at bounding box center [573, 241] width 537 height 21
click at [338, 272] on button "Close" at bounding box center [333, 281] width 56 height 33
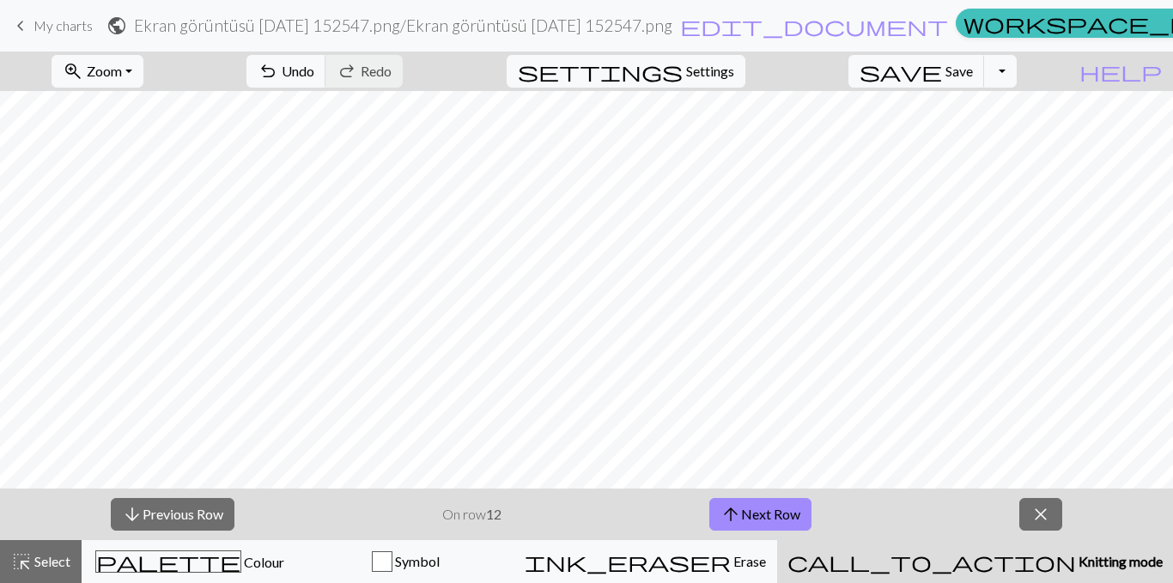
click at [23, 31] on span "keyboard_arrow_left" at bounding box center [20, 26] width 21 height 24
